Goal: Task Accomplishment & Management: Manage account settings

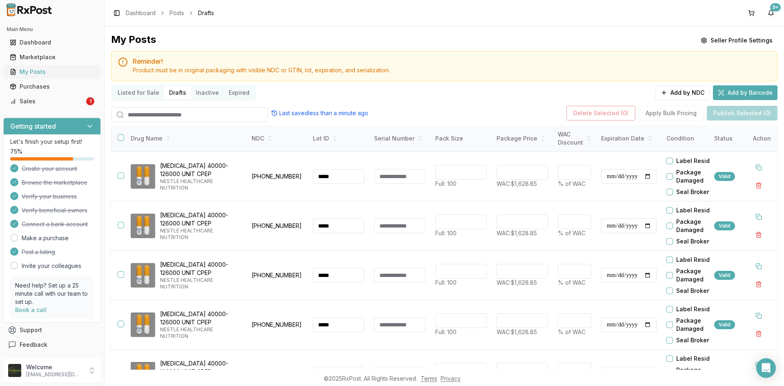
drag, startPoint x: 57, startPoint y: 74, endPoint x: 62, endPoint y: 76, distance: 5.8
click at [58, 74] on div "My Posts" at bounding box center [52, 72] width 85 height 8
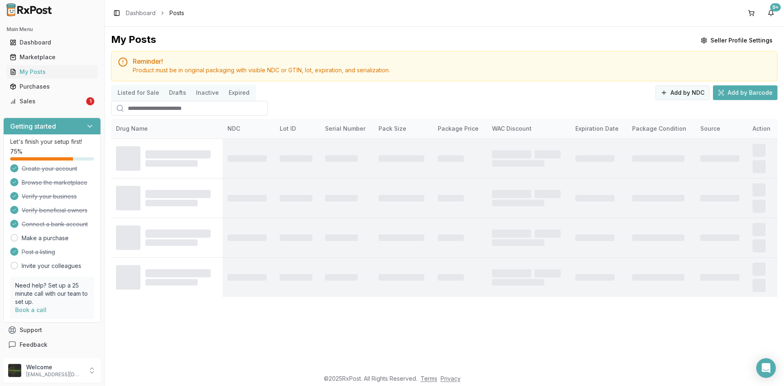
click at [690, 88] on button "Add by NDC" at bounding box center [683, 92] width 54 height 15
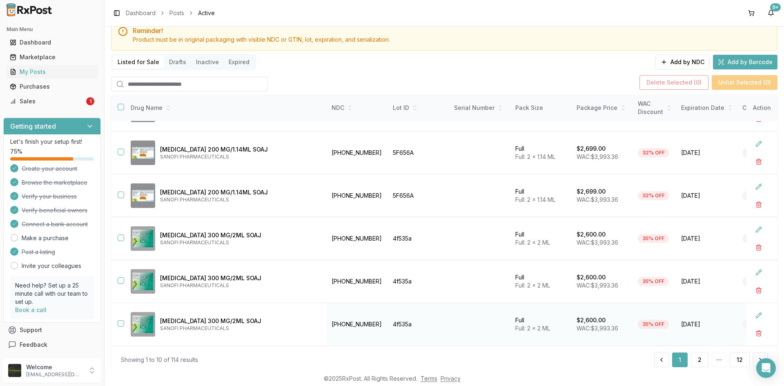
scroll to position [54, 0]
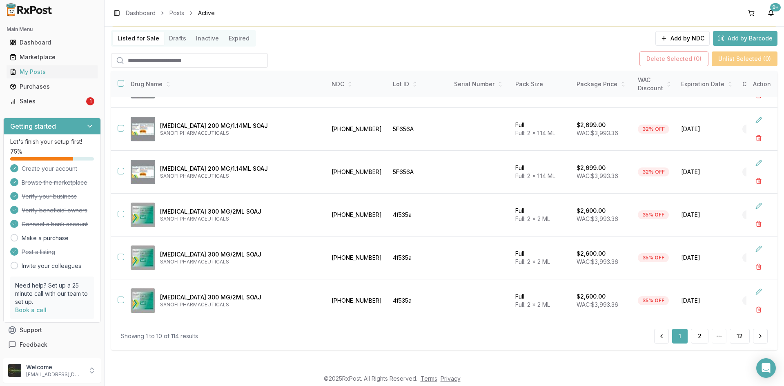
drag, startPoint x: 57, startPoint y: 71, endPoint x: 54, endPoint y: 79, distance: 8.0
click at [56, 71] on div "My Posts" at bounding box center [52, 72] width 85 height 8
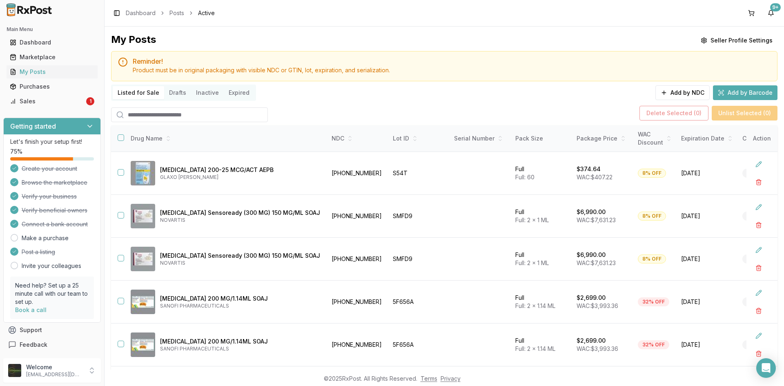
click at [160, 118] on input "search" at bounding box center [189, 114] width 157 height 15
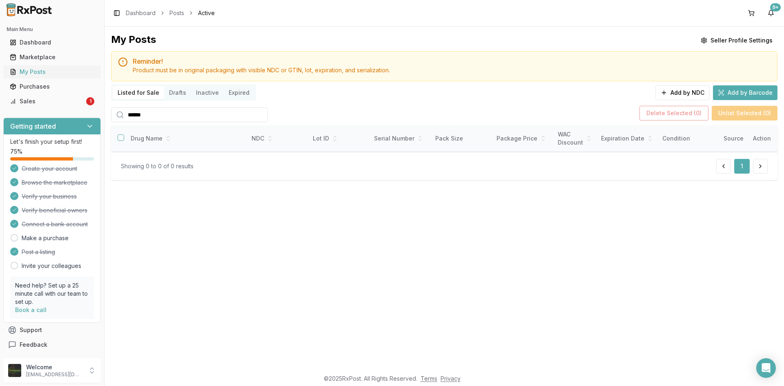
type input "******"
click at [47, 74] on div "My Posts" at bounding box center [52, 72] width 85 height 8
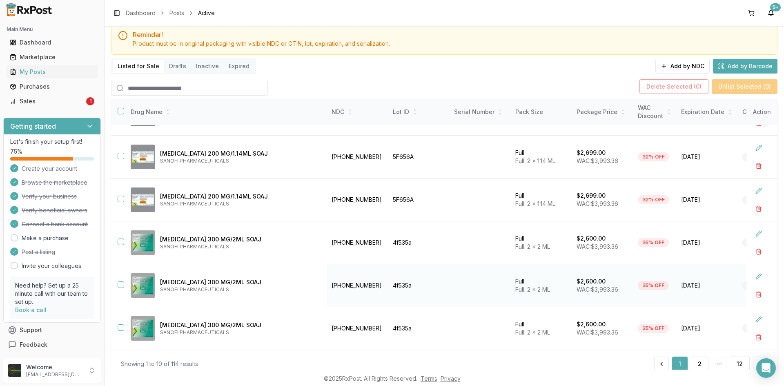
scroll to position [54, 0]
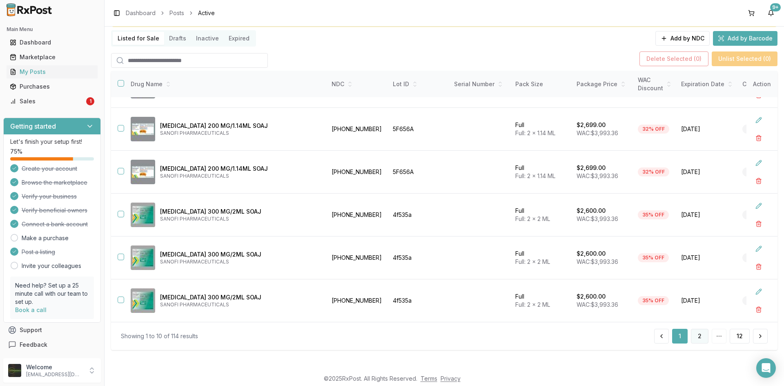
click at [696, 342] on button "2" at bounding box center [700, 336] width 18 height 15
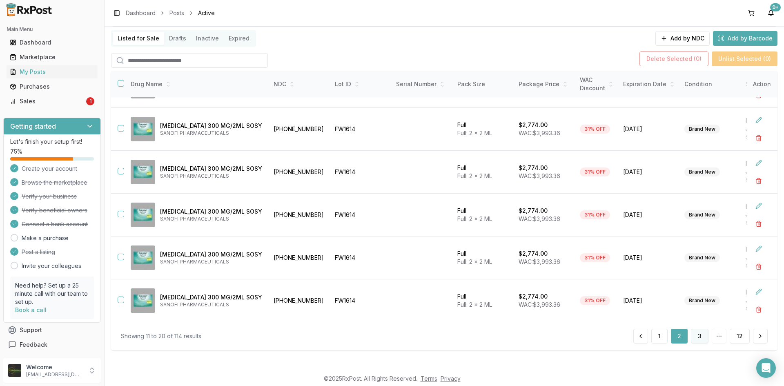
click at [694, 335] on button "3" at bounding box center [700, 336] width 18 height 15
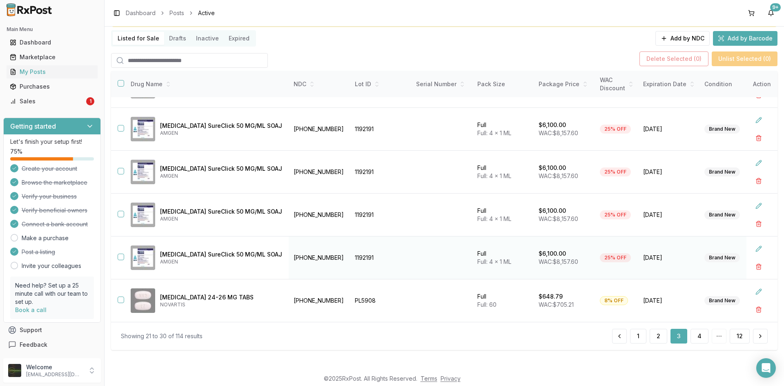
click at [121, 254] on button "button" at bounding box center [121, 257] width 7 height 7
click at [123, 211] on button "button" at bounding box center [121, 214] width 7 height 7
drag, startPoint x: 120, startPoint y: 167, endPoint x: 115, endPoint y: 155, distance: 13.4
click at [120, 168] on button "button" at bounding box center [121, 171] width 7 height 7
click at [120, 126] on button "button" at bounding box center [121, 128] width 7 height 7
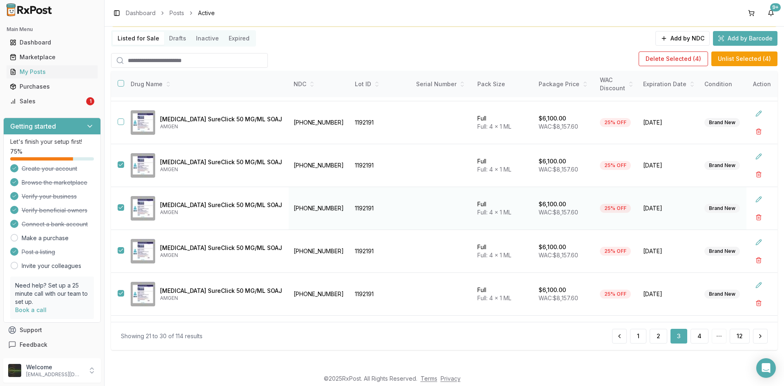
scroll to position [85, 0]
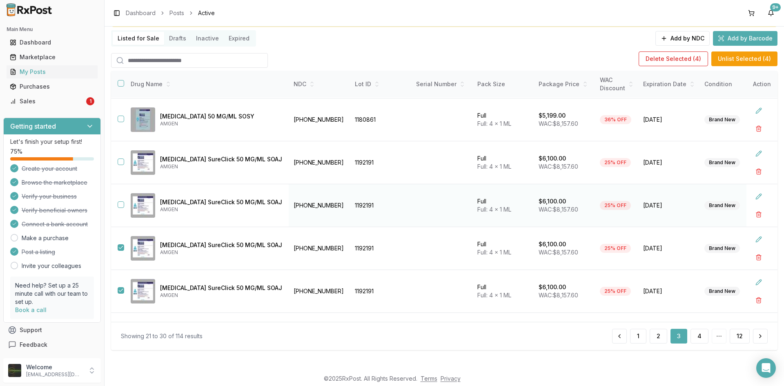
click at [121, 205] on button "button" at bounding box center [121, 204] width 7 height 7
click at [120, 157] on td at bounding box center [117, 162] width 13 height 43
click at [123, 161] on button "button" at bounding box center [121, 161] width 7 height 7
click at [683, 57] on button "Delete Selected ( 6 )" at bounding box center [674, 58] width 69 height 15
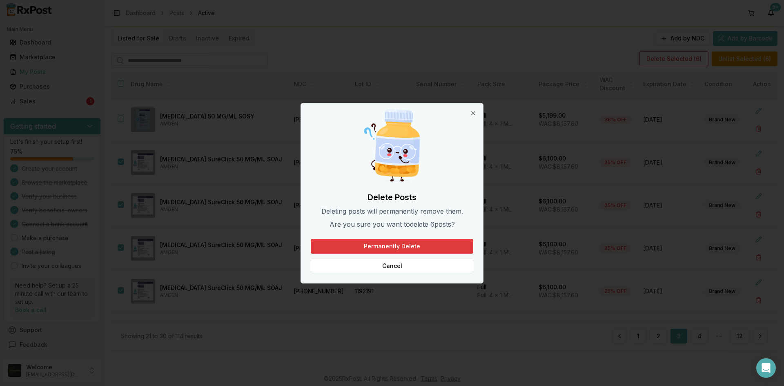
click at [365, 248] on button "Permanently Delete" at bounding box center [392, 246] width 163 height 15
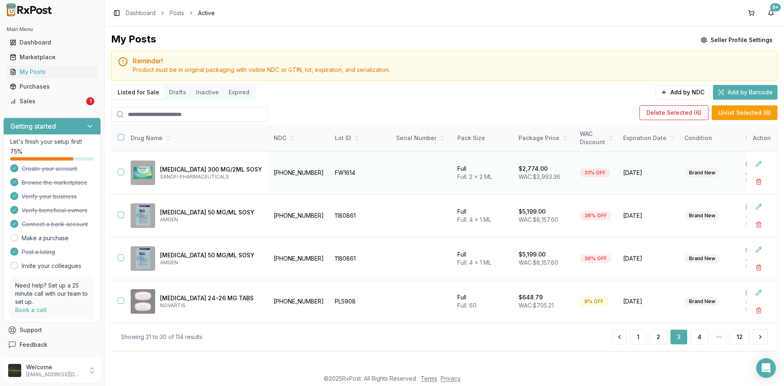
scroll to position [0, 0]
click at [44, 103] on div "Sales" at bounding box center [47, 101] width 75 height 8
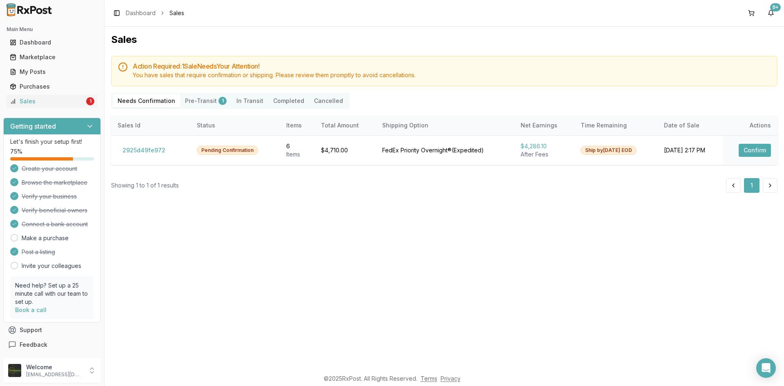
click at [167, 98] on Confirmation "Needs Confirmation" at bounding box center [146, 100] width 67 height 13
click at [748, 144] on button "Confirm" at bounding box center [755, 150] width 32 height 13
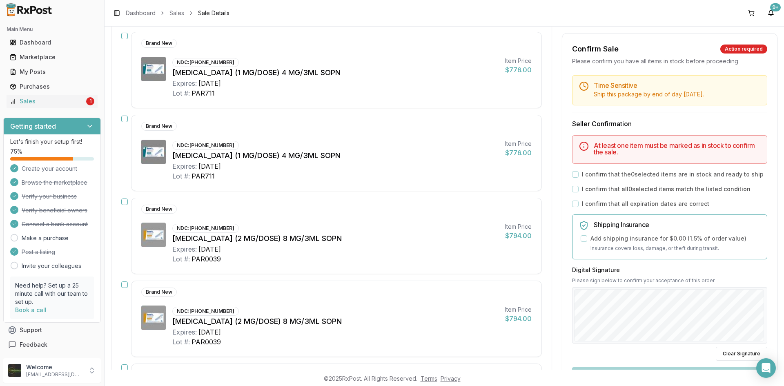
scroll to position [1, 0]
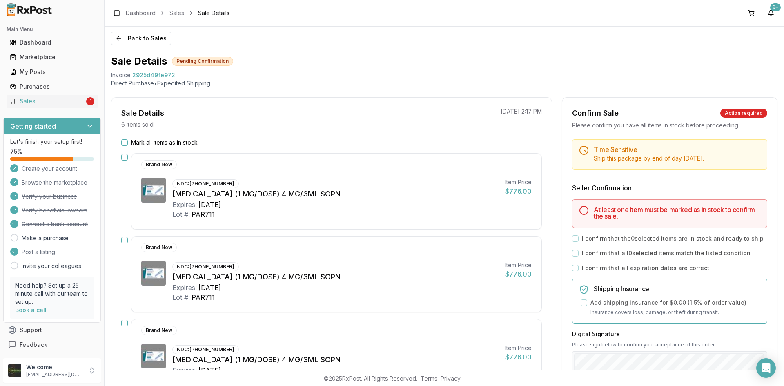
click at [125, 143] on button "Mark all items as in stock" at bounding box center [124, 142] width 7 height 7
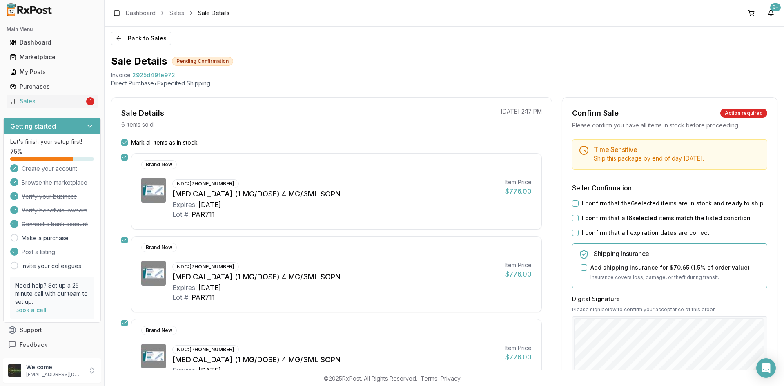
click at [574, 234] on button "I confirm that all expiration dates are correct" at bounding box center [575, 233] width 7 height 7
click at [575, 216] on button "I confirm that all 6 selected items match the listed condition" at bounding box center [575, 218] width 7 height 7
drag, startPoint x: 573, startPoint y: 203, endPoint x: 575, endPoint y: 206, distance: 4.2
click at [573, 203] on button "I confirm that the 6 selected items are in stock and ready to ship" at bounding box center [575, 203] width 7 height 7
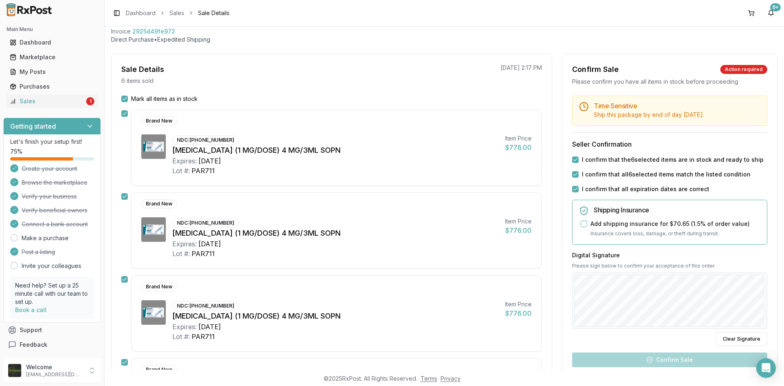
scroll to position [83, 0]
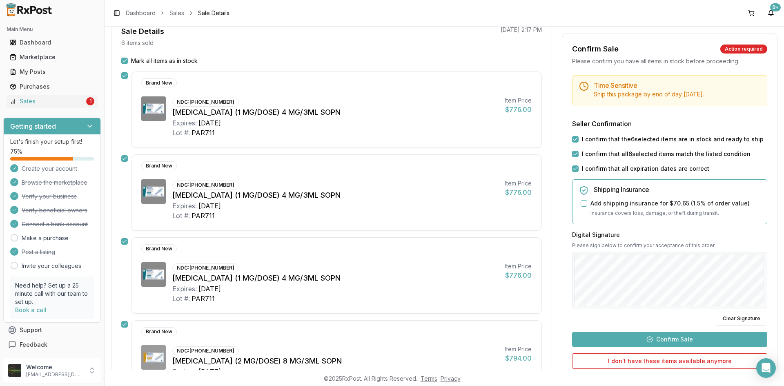
click at [679, 342] on button "Confirm Sale" at bounding box center [669, 339] width 195 height 15
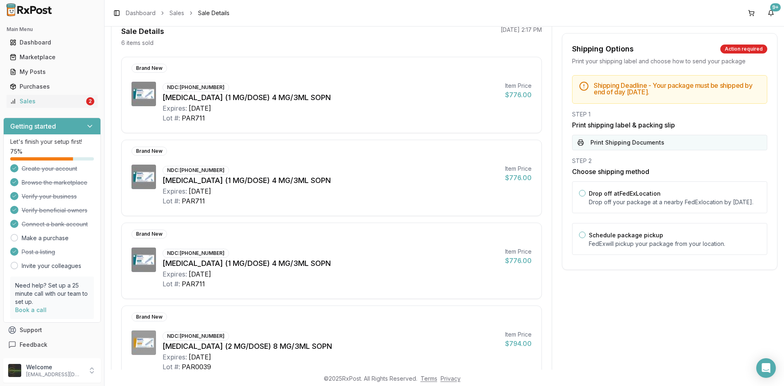
click at [654, 143] on button "Print Shipping Documents" at bounding box center [669, 143] width 195 height 16
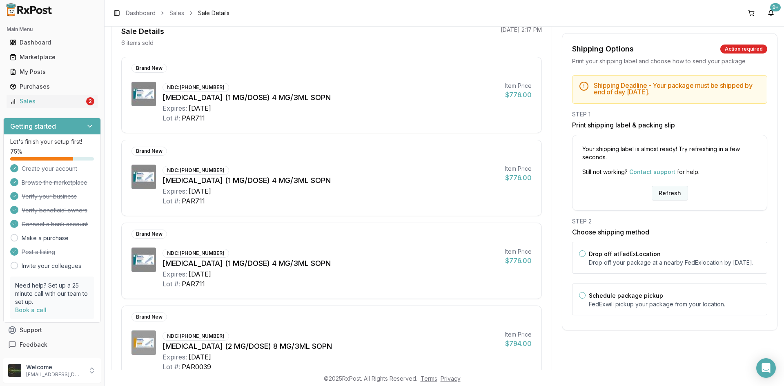
click at [661, 189] on button "Refresh" at bounding box center [670, 193] width 36 height 15
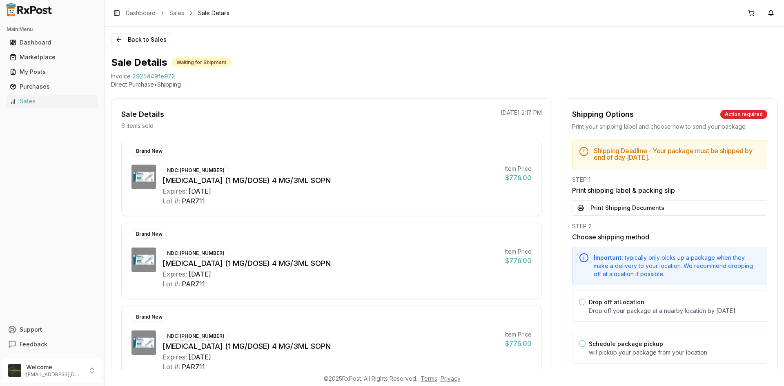
click at [610, 209] on button "Print Shipping Documents" at bounding box center [669, 208] width 195 height 16
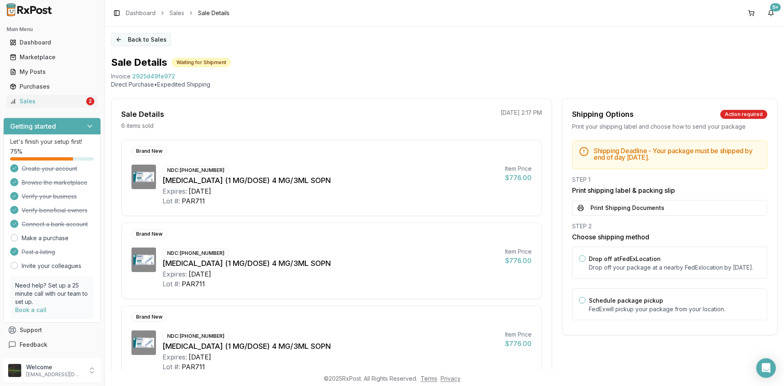
click at [116, 41] on button "Back to Sales" at bounding box center [141, 39] width 60 height 13
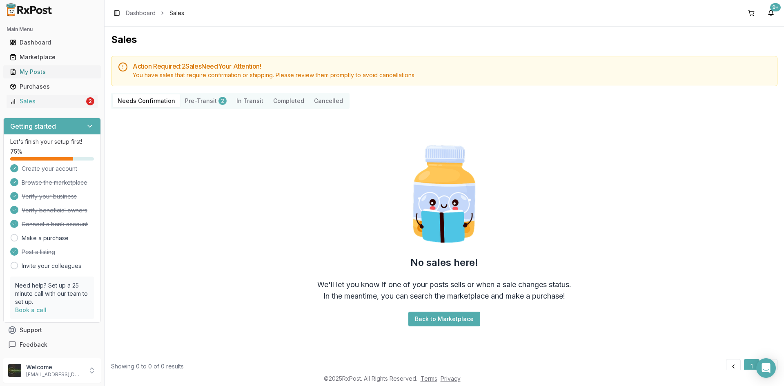
click at [39, 73] on div "My Posts" at bounding box center [52, 72] width 85 height 8
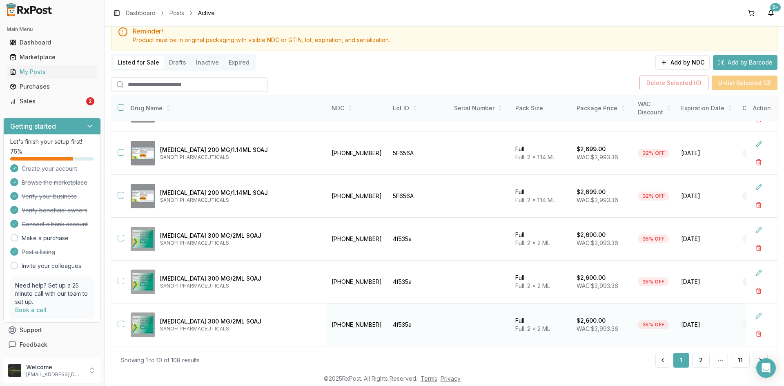
scroll to position [54, 0]
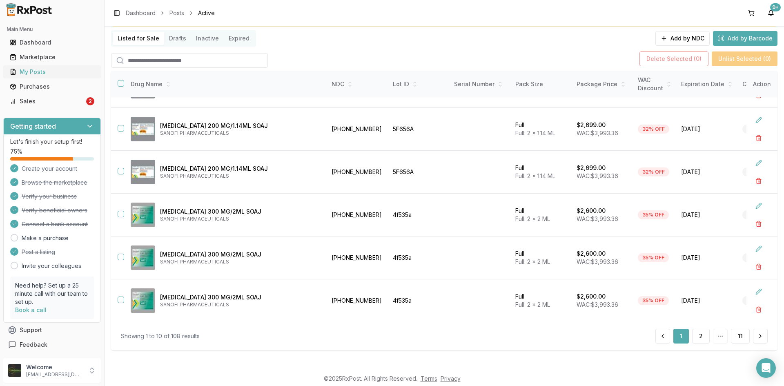
click at [62, 76] on link "My Posts" at bounding box center [52, 72] width 91 height 15
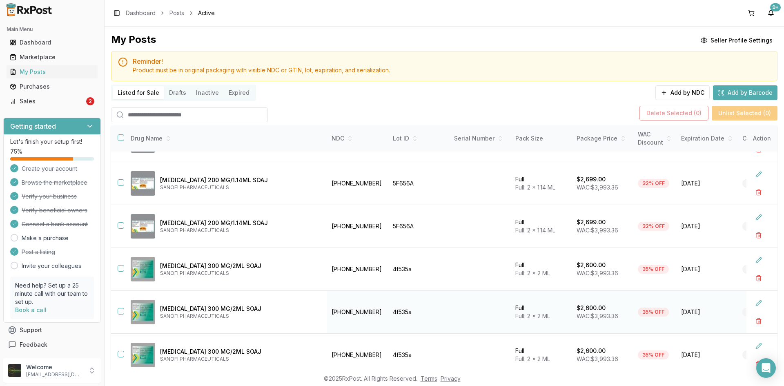
scroll to position [54, 0]
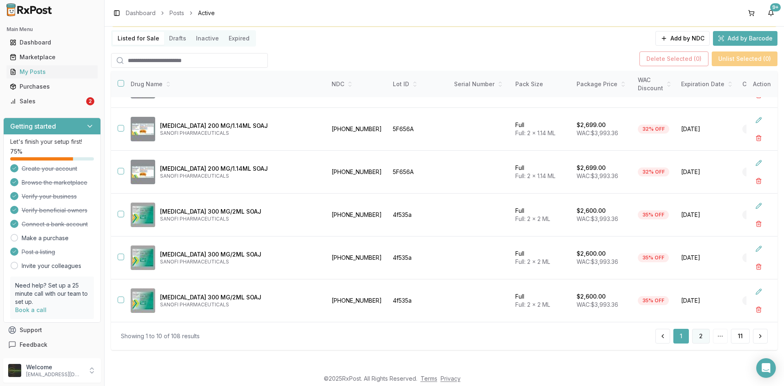
click at [700, 340] on button "2" at bounding box center [701, 336] width 18 height 15
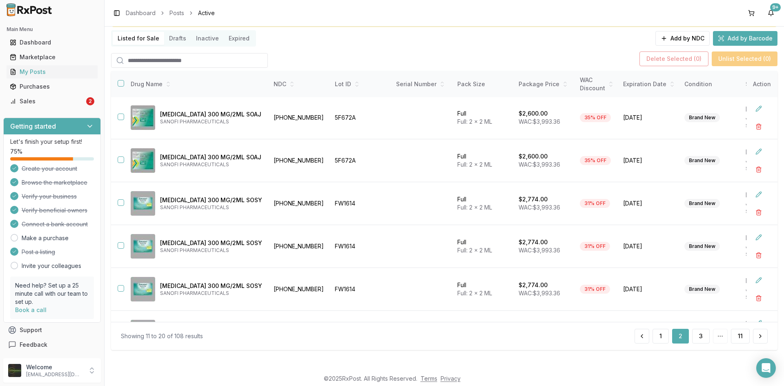
scroll to position [208, 0]
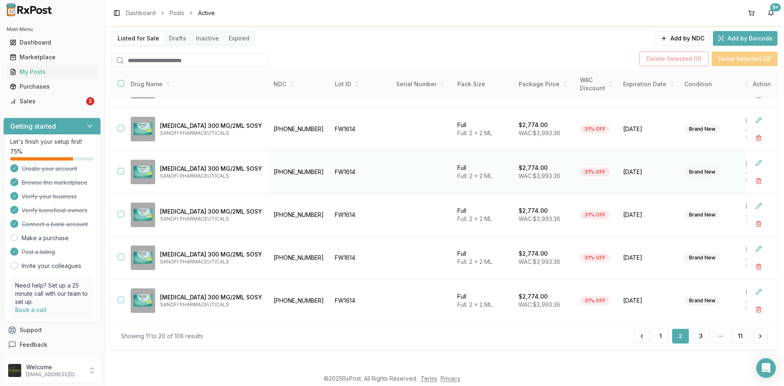
drag, startPoint x: 121, startPoint y: 167, endPoint x: 116, endPoint y: 158, distance: 10.3
click at [121, 168] on button "button" at bounding box center [121, 171] width 7 height 7
click at [121, 125] on button "button" at bounding box center [121, 128] width 7 height 7
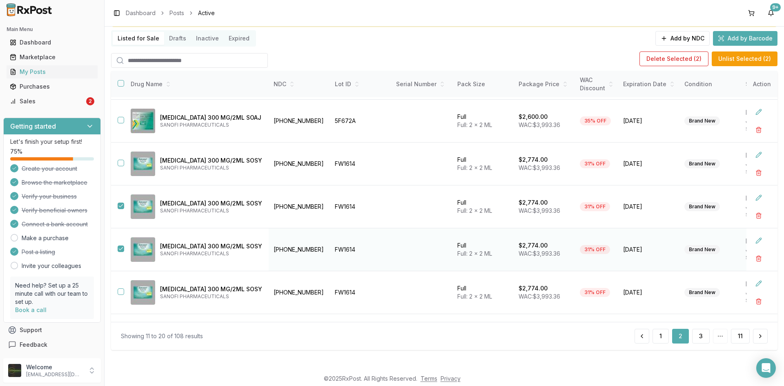
scroll to position [126, 0]
drag, startPoint x: 121, startPoint y: 165, endPoint x: 118, endPoint y: 174, distance: 9.6
click at [121, 165] on button "button" at bounding box center [121, 164] width 7 height 7
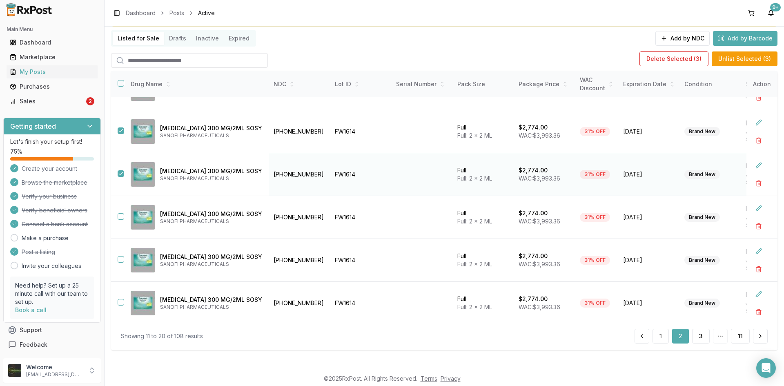
scroll to position [208, 0]
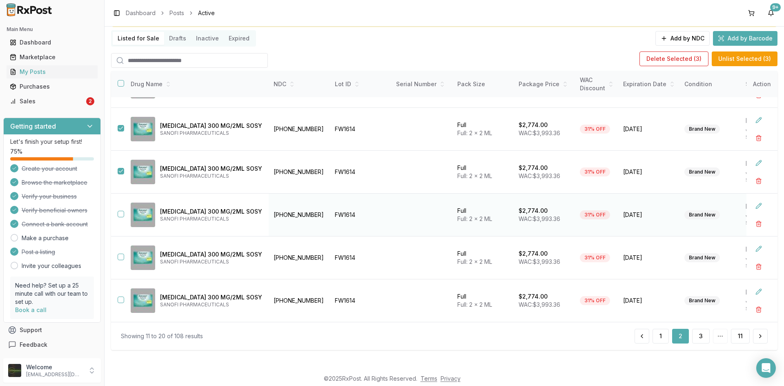
click at [118, 212] on button "button" at bounding box center [121, 214] width 7 height 7
click at [679, 60] on button "Delete Selected ( 4 )" at bounding box center [673, 58] width 69 height 15
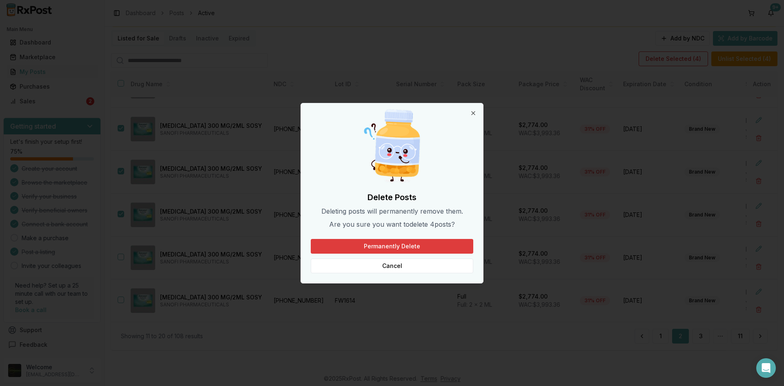
drag, startPoint x: 410, startPoint y: 242, endPoint x: 403, endPoint y: 244, distance: 6.7
click at [409, 242] on button "Permanently Delete" at bounding box center [392, 246] width 163 height 15
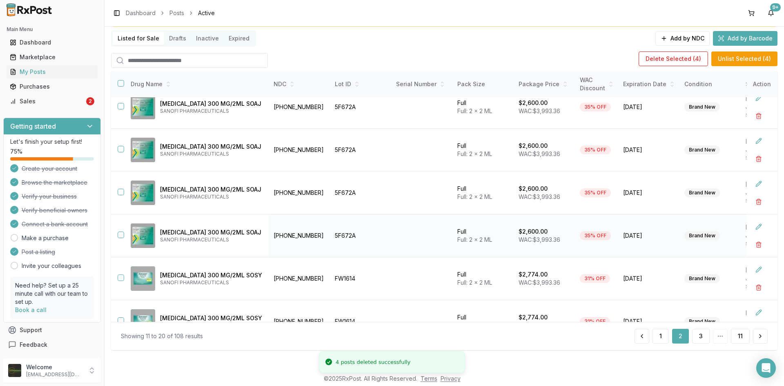
scroll to position [0, 0]
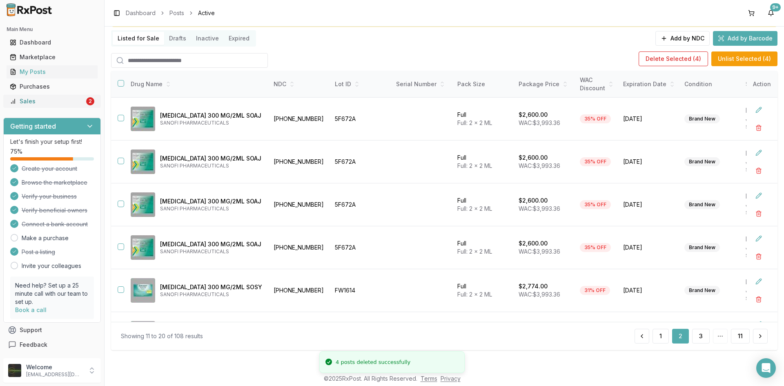
click at [37, 103] on div "Sales" at bounding box center [47, 101] width 75 height 8
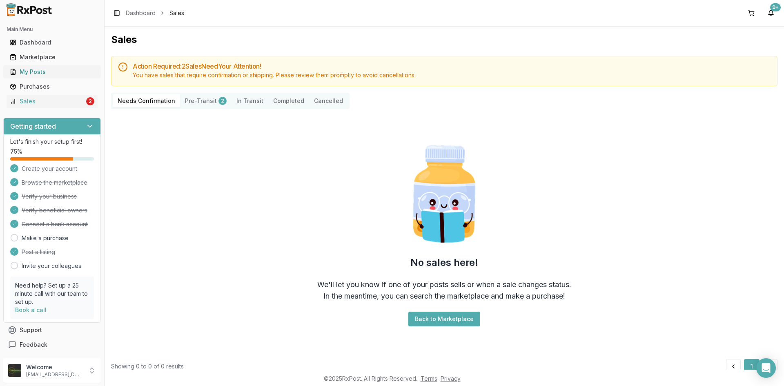
click at [36, 71] on div "My Posts" at bounding box center [52, 72] width 85 height 8
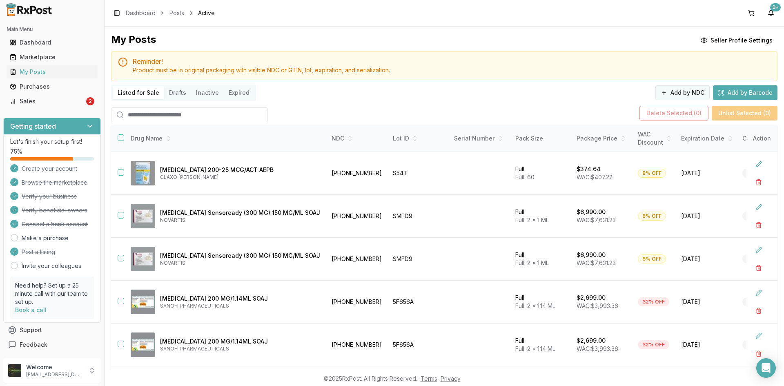
click at [683, 93] on button "Add by NDC" at bounding box center [683, 92] width 54 height 15
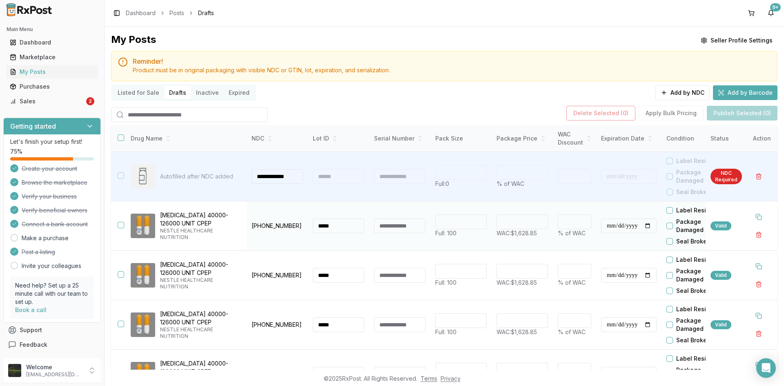
scroll to position [0, 2]
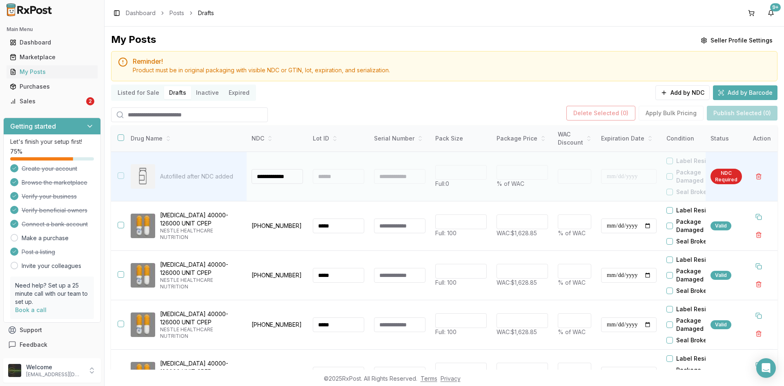
type input "**********"
click at [323, 172] on div at bounding box center [338, 176] width 51 height 15
type input "*"
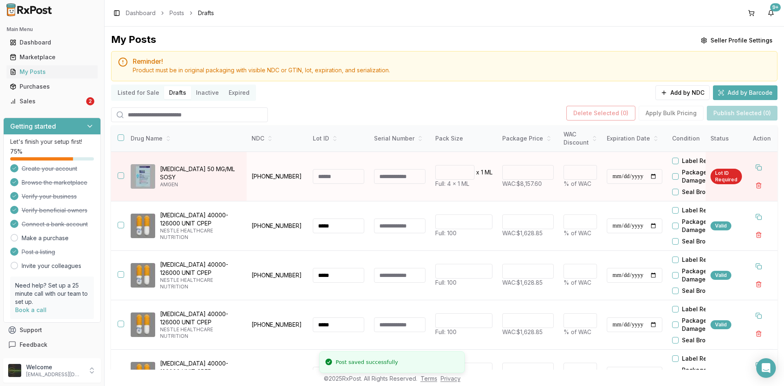
click at [321, 181] on input at bounding box center [338, 176] width 51 height 15
click at [333, 175] on input at bounding box center [338, 176] width 51 height 15
click at [318, 179] on input at bounding box center [338, 176] width 51 height 15
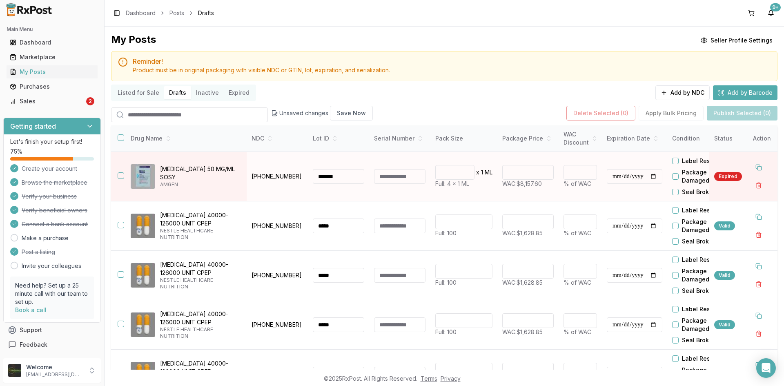
type input "*******"
click at [531, 175] on input "*******" at bounding box center [527, 172] width 51 height 15
type input "*"
type input "*******"
type input "**"
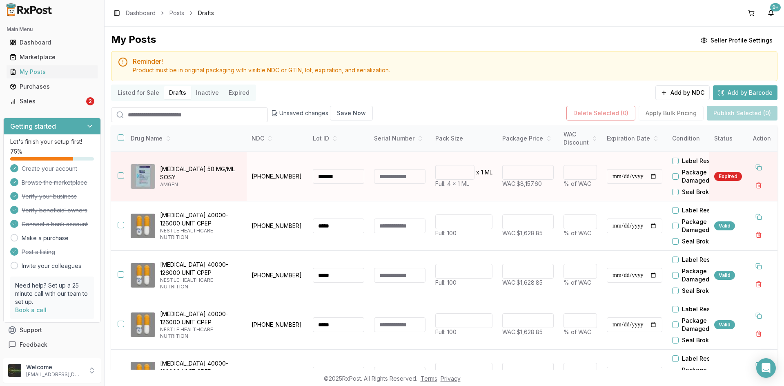
click at [617, 179] on input "**********" at bounding box center [635, 176] width 56 height 15
type input "**********"
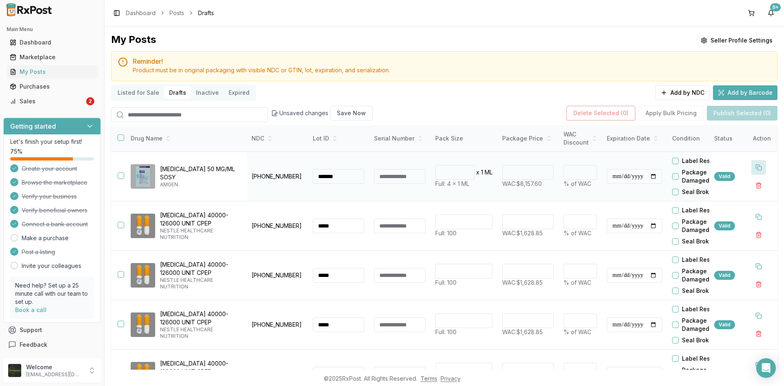
click at [755, 165] on button at bounding box center [759, 167] width 15 height 15
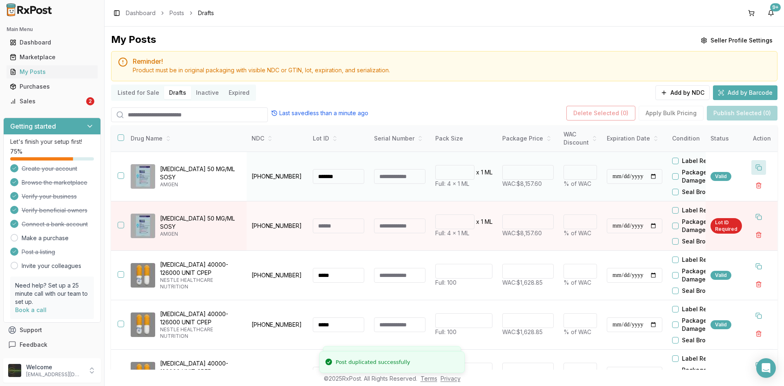
click at [755, 166] on button at bounding box center [759, 167] width 15 height 15
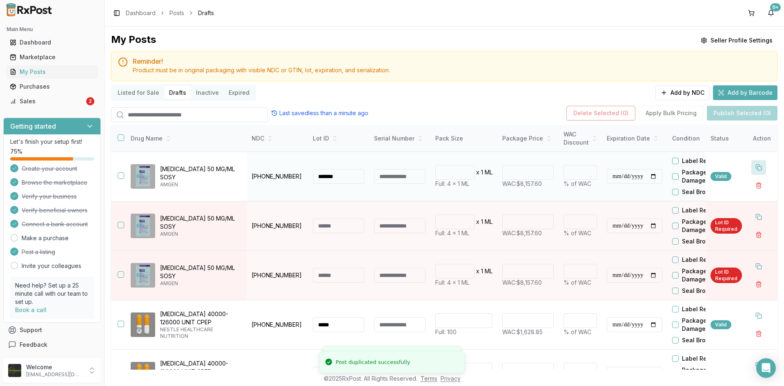
click at [753, 167] on button at bounding box center [759, 167] width 15 height 15
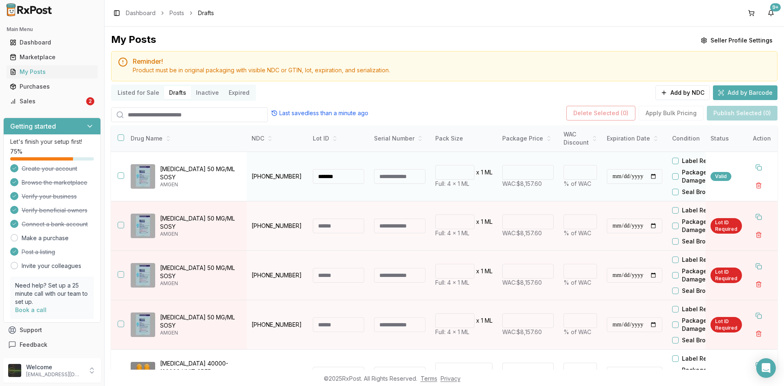
drag, startPoint x: 350, startPoint y: 175, endPoint x: 300, endPoint y: 181, distance: 50.5
click at [300, 181] on tr "**********" at bounding box center [486, 176] width 751 height 49
click at [329, 224] on input at bounding box center [338, 226] width 51 height 15
paste input "*******"
type input "*******"
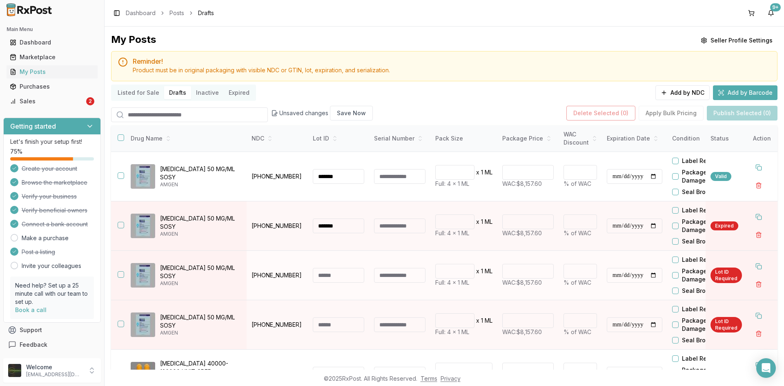
click at [334, 277] on input at bounding box center [338, 275] width 51 height 15
paste input "*******"
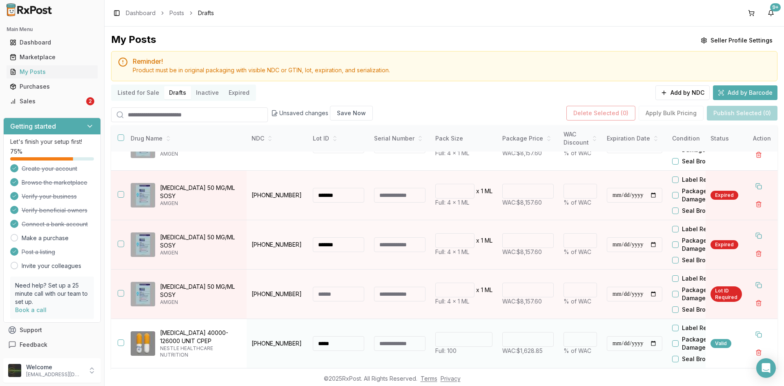
scroll to position [82, 0]
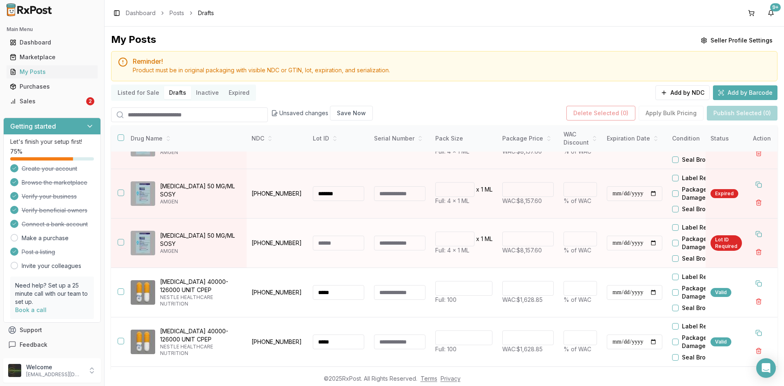
type input "*******"
click at [339, 243] on input at bounding box center [338, 243] width 51 height 15
paste input "*******"
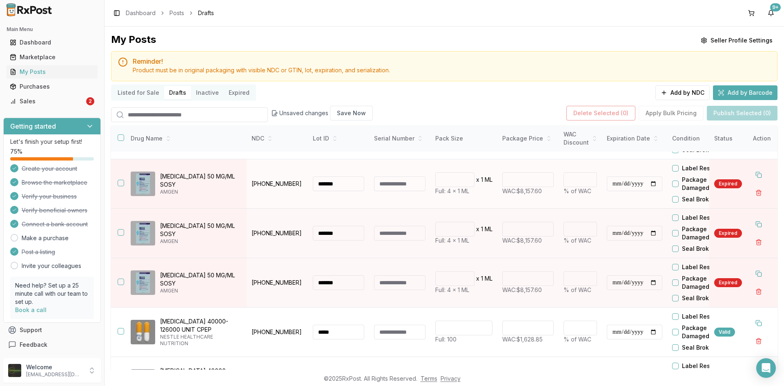
scroll to position [0, 0]
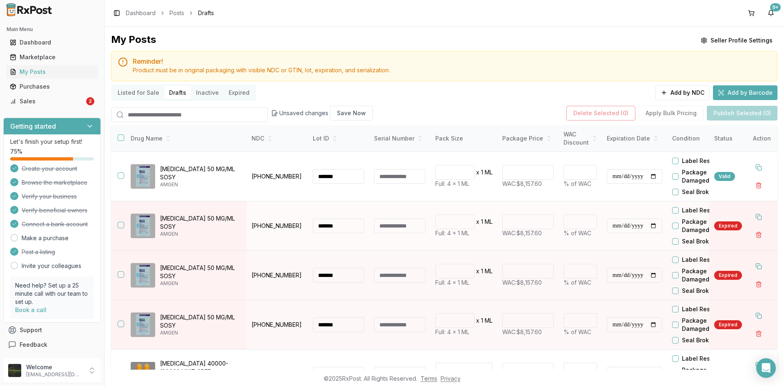
type input "*******"
click at [617, 226] on input "**********" at bounding box center [635, 226] width 56 height 15
type input "**********"
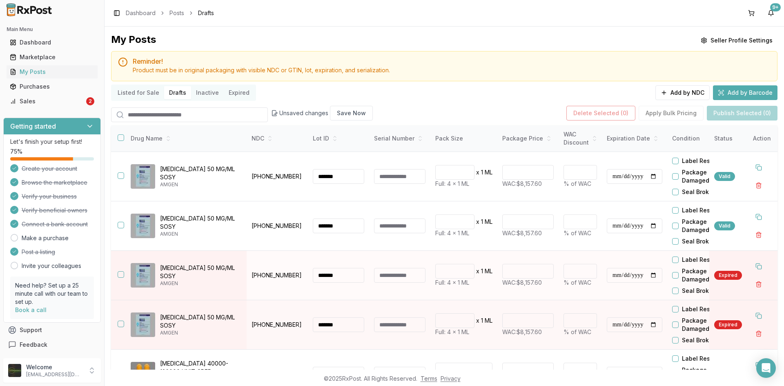
click at [613, 277] on input "**********" at bounding box center [635, 275] width 56 height 15
type input "**********"
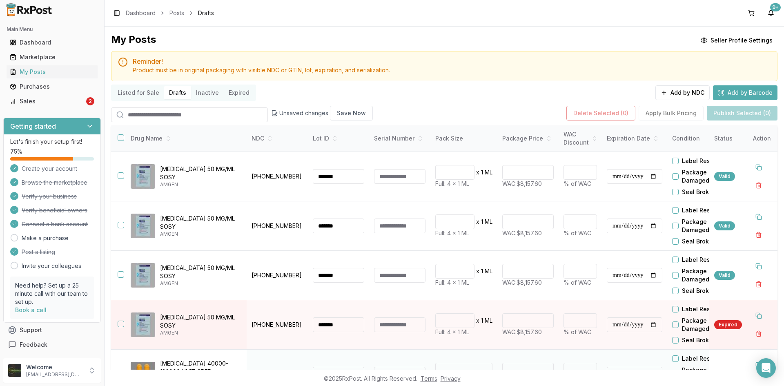
scroll to position [82, 0]
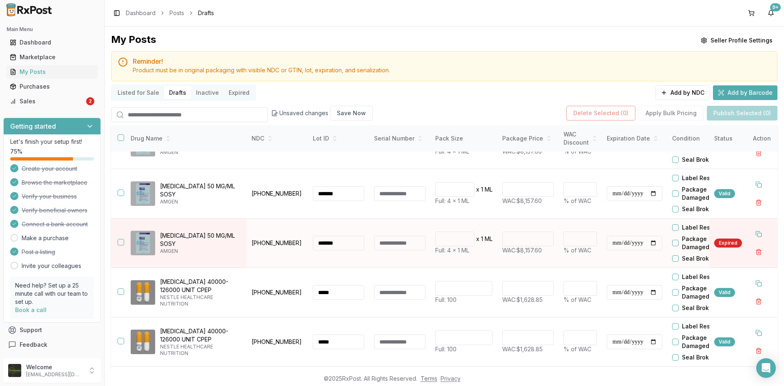
click at [617, 241] on input "**********" at bounding box center [635, 243] width 56 height 15
type input "**********"
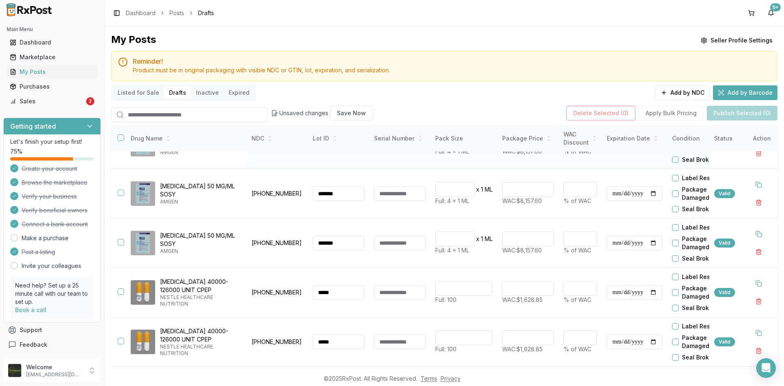
scroll to position [0, 0]
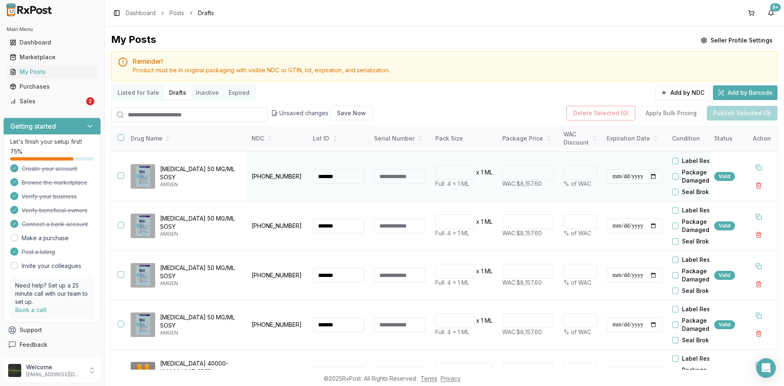
drag, startPoint x: 121, startPoint y: 176, endPoint x: 130, endPoint y: 198, distance: 23.4
click at [122, 177] on button "button" at bounding box center [121, 175] width 7 height 7
click at [121, 225] on button "button" at bounding box center [121, 225] width 7 height 7
click at [119, 276] on button "button" at bounding box center [121, 274] width 7 height 7
click at [122, 324] on button "button" at bounding box center [121, 324] width 7 height 7
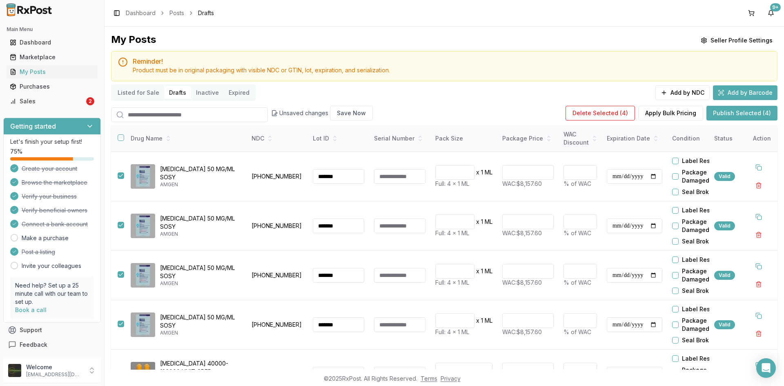
click at [732, 119] on button "Publish Selected (4)" at bounding box center [742, 113] width 71 height 15
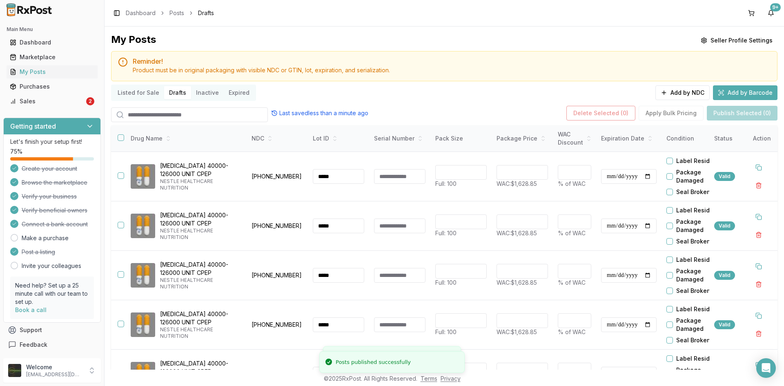
click at [135, 97] on button "Listed for Sale" at bounding box center [138, 92] width 51 height 13
drag, startPoint x: 136, startPoint y: 94, endPoint x: 126, endPoint y: 100, distance: 11.6
click at [135, 94] on button "Listed for Sale" at bounding box center [138, 92] width 51 height 13
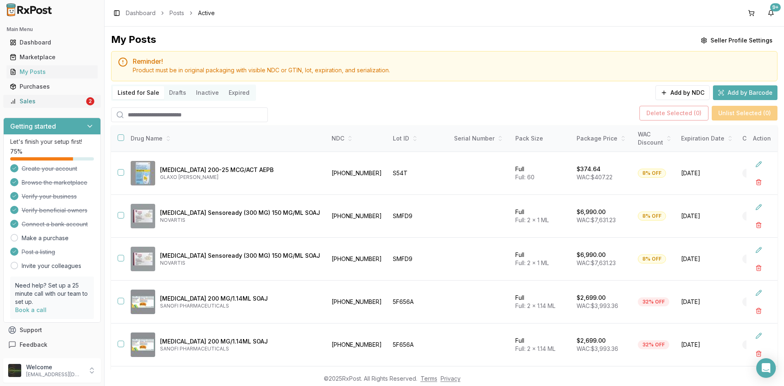
click at [60, 95] on link "Sales 2" at bounding box center [52, 101] width 91 height 15
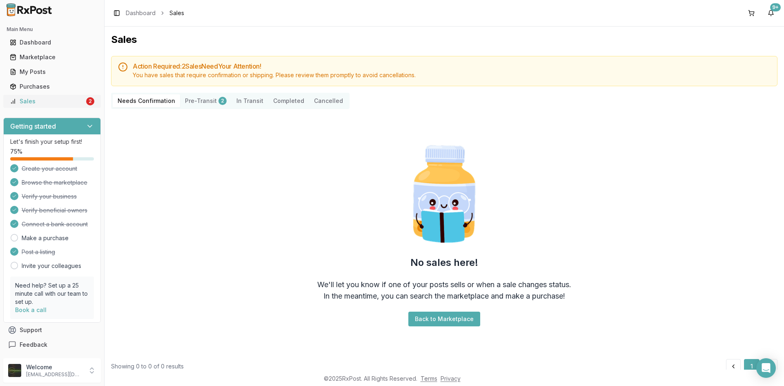
click at [54, 104] on div "Sales" at bounding box center [47, 101] width 75 height 8
click at [43, 103] on div "Sales" at bounding box center [47, 101] width 75 height 8
